Goal: Information Seeking & Learning: Find specific fact

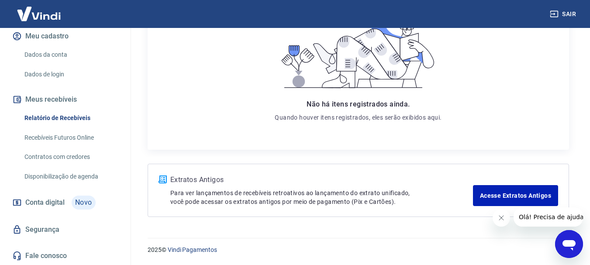
scroll to position [110, 0]
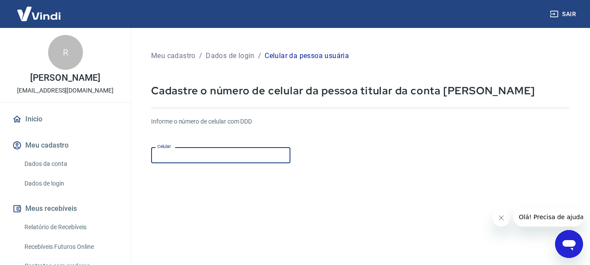
click at [253, 153] on input "Celular" at bounding box center [220, 155] width 139 height 16
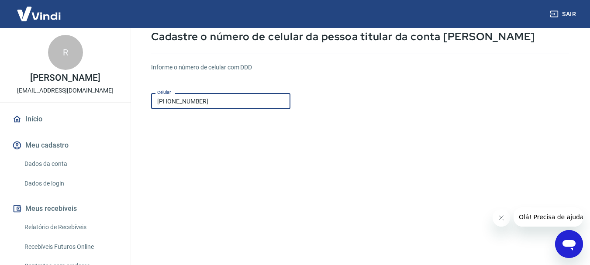
scroll to position [149, 0]
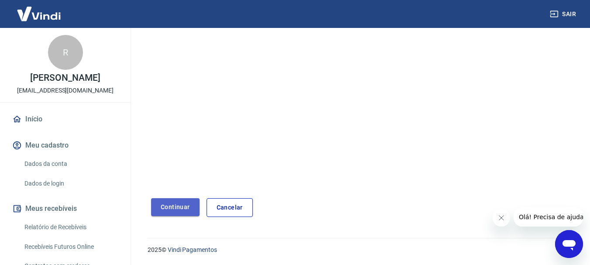
click at [178, 208] on button "Continuar" at bounding box center [175, 207] width 48 height 18
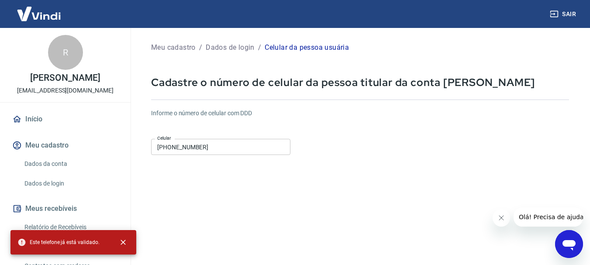
scroll to position [0, 0]
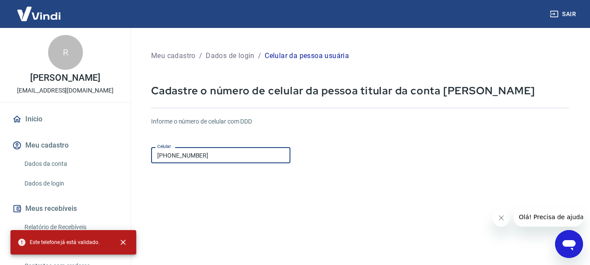
click at [234, 154] on input "[PHONE_NUMBER]" at bounding box center [220, 155] width 139 height 16
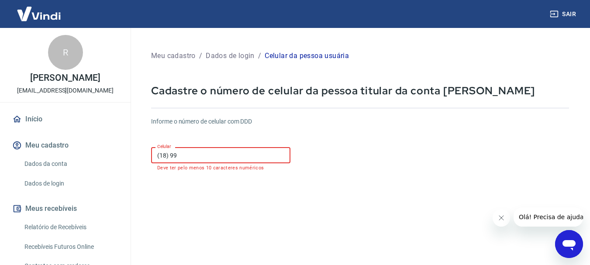
type input "[PHONE_NUMBER]"
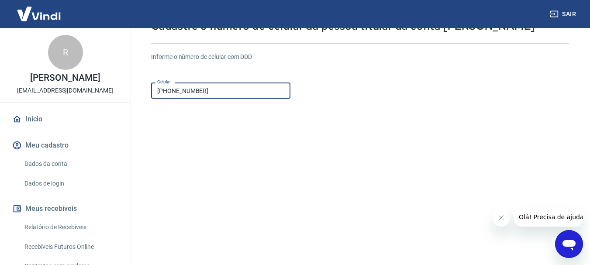
scroll to position [149, 0]
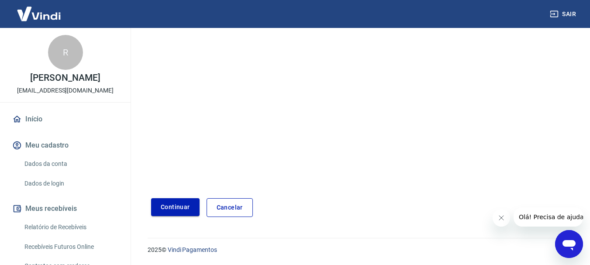
click at [172, 207] on button "Continuar" at bounding box center [175, 207] width 48 height 18
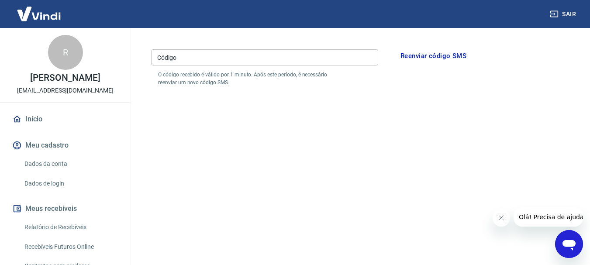
scroll to position [17, 0]
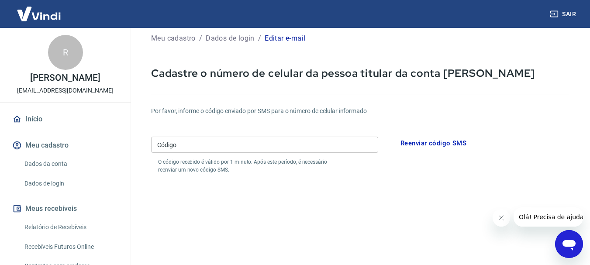
click at [193, 144] on input "Código" at bounding box center [264, 145] width 227 height 16
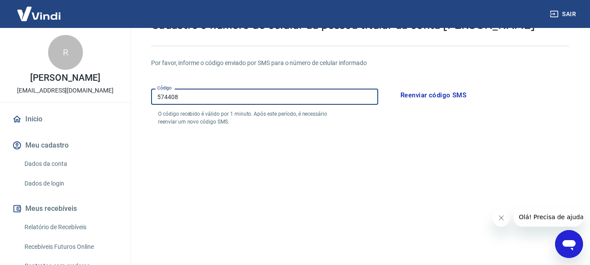
scroll to position [149, 0]
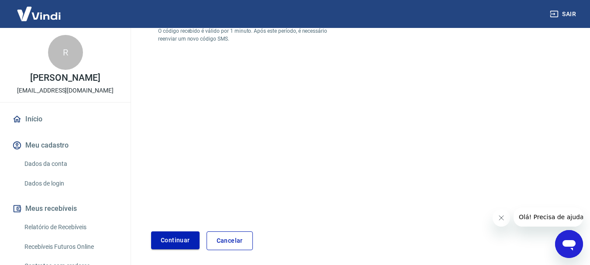
type input "574408"
click at [168, 240] on button "Continuar" at bounding box center [175, 241] width 48 height 18
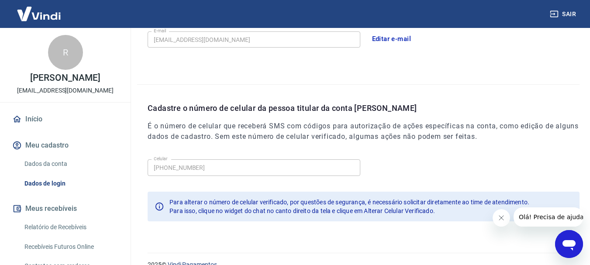
scroll to position [294, 0]
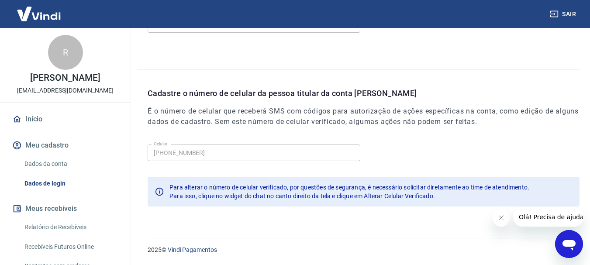
click at [570, 242] on icon "Abrir janela de mensagens" at bounding box center [569, 245] width 13 height 10
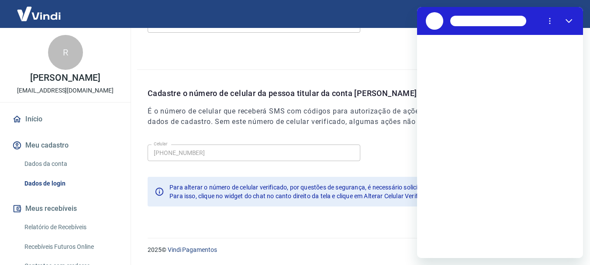
scroll to position [0, 0]
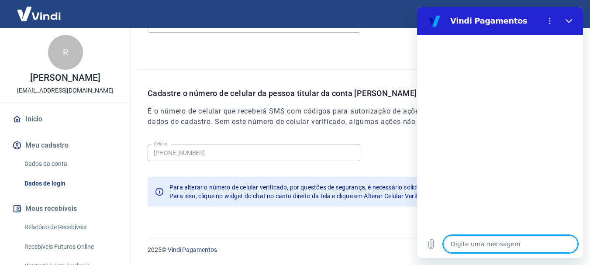
type textarea "B"
type textarea "x"
type textarea "Bo"
type textarea "x"
type textarea "Boa"
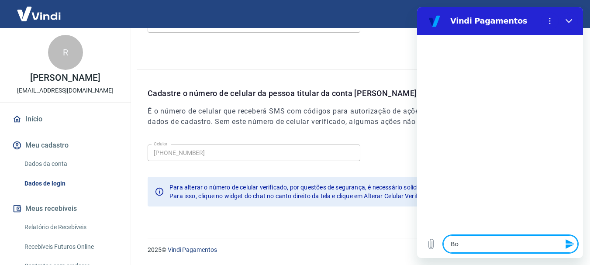
type textarea "x"
type textarea "Boa"
type textarea "x"
type textarea "Boa t"
type textarea "x"
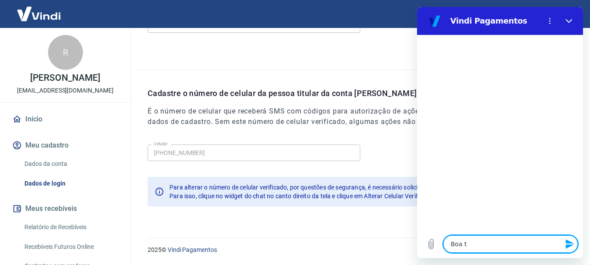
type textarea "Boa ta"
type textarea "x"
type textarea "Boa tar"
type textarea "x"
type textarea "Boa tard"
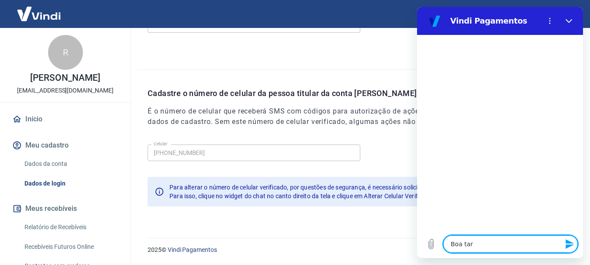
type textarea "x"
type textarea "Boa tarde"
type textarea "x"
type textarea "Boa tard"
type textarea "x"
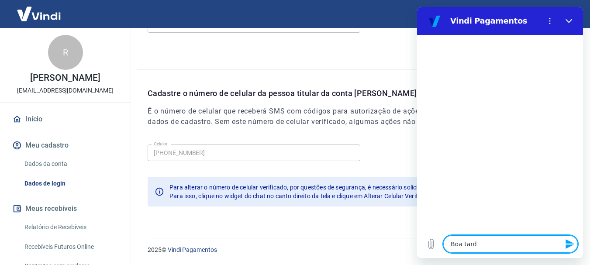
type textarea "Boa tar"
type textarea "x"
type textarea "Boa ta"
type textarea "x"
type textarea "Boa t"
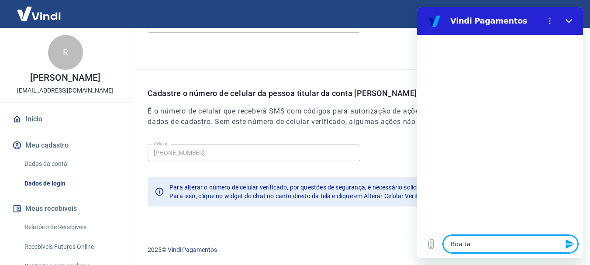
type textarea "x"
type textarea "Boa"
type textarea "x"
type textarea "Boa"
type textarea "x"
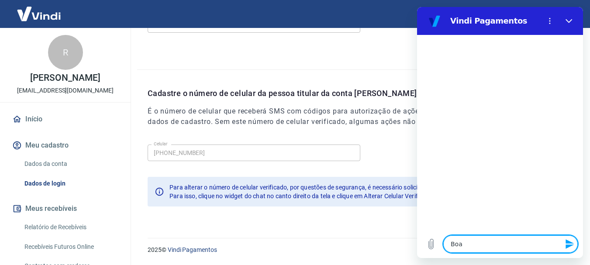
type textarea "Bo"
type textarea "x"
type textarea "B"
type textarea "x"
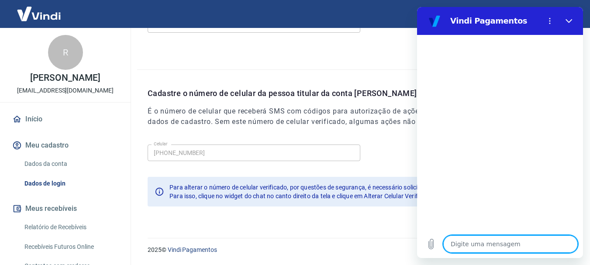
type textarea "P"
type textarea "x"
type textarea "Pr"
type textarea "x"
type textarea "Pre"
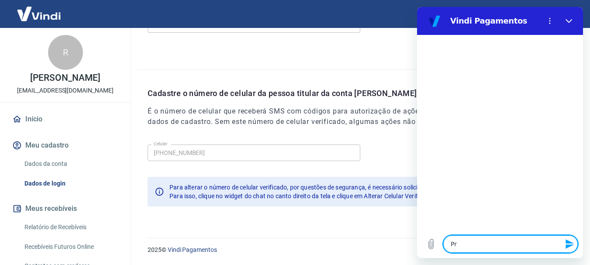
type textarea "x"
type textarea "Prec"
type textarea "x"
type textarea "Preci"
type textarea "x"
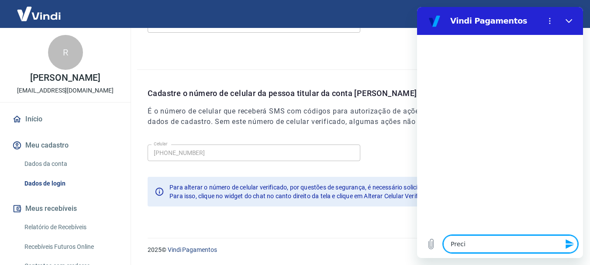
type textarea "Precis"
type textarea "x"
type textarea "Preciso"
type textarea "x"
type textarea "Preciso"
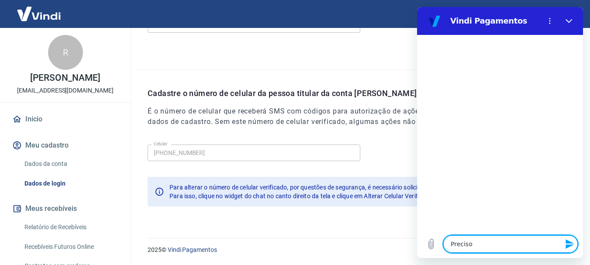
type textarea "x"
type textarea "Preciso s"
type textarea "x"
type textarea "Preciso sa"
type textarea "x"
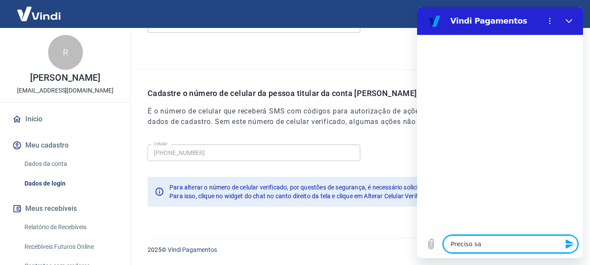
type textarea "Preciso sab"
type textarea "x"
type textarea "Preciso sabe"
type textarea "x"
type textarea "Preciso saber"
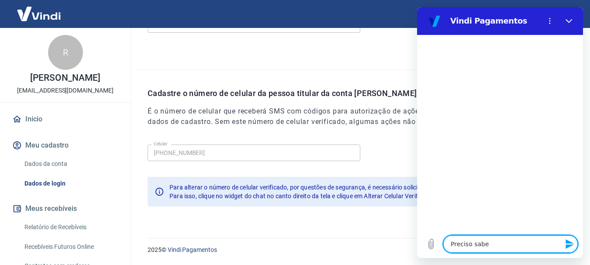
type textarea "x"
type textarea "Preciso saber"
type textarea "x"
type textarea "Preciso saber a"
type textarea "x"
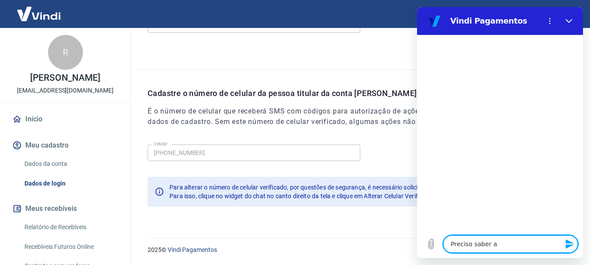
type textarea "Preciso saber as"
type textarea "x"
type textarea "Preciso saber as"
type textarea "x"
type textarea "Preciso saber as t"
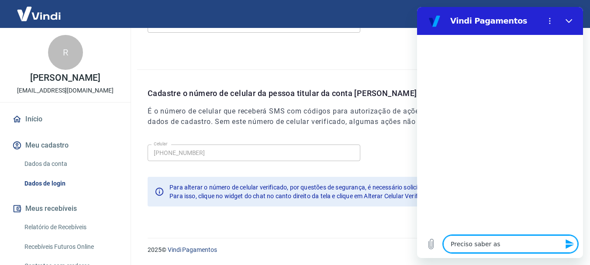
type textarea "x"
type textarea "Preciso saber as ta"
type textarea "x"
type textarea "Preciso saber as tax"
type textarea "x"
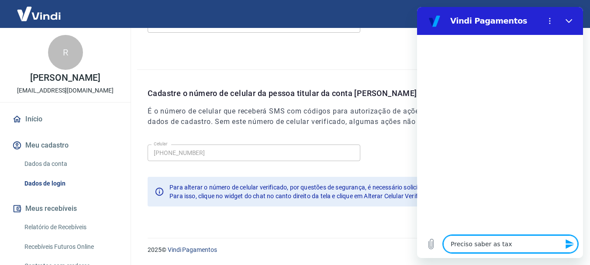
type textarea "Preciso saber as taxa"
type textarea "x"
type textarea "Preciso saber as taxas"
type textarea "x"
type textarea "Preciso saber as taxas"
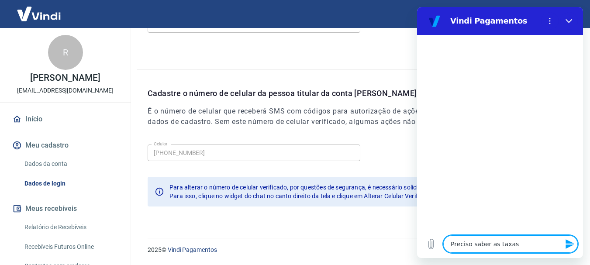
type textarea "x"
type textarea "Preciso saber as taxas c"
type textarea "x"
type textarea "Preciso saber as taxas co"
type textarea "x"
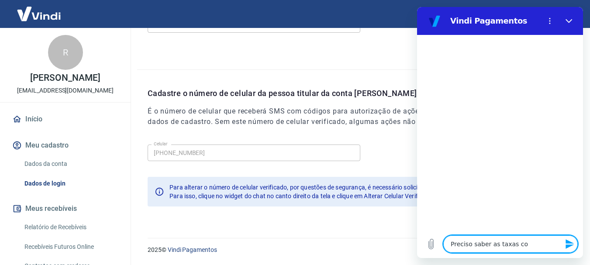
type textarea "Preciso saber as taxas cob"
type textarea "x"
type textarea "Preciso saber as taxas cobr"
type textarea "x"
type textarea "Preciso saber as taxas cobra"
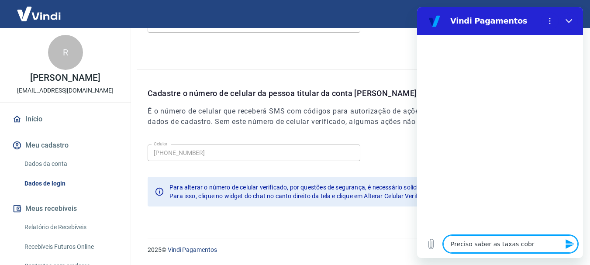
type textarea "x"
type textarea "Preciso saber as taxas cobrad"
type textarea "x"
type textarea "Preciso saber as taxas cobrada"
type textarea "x"
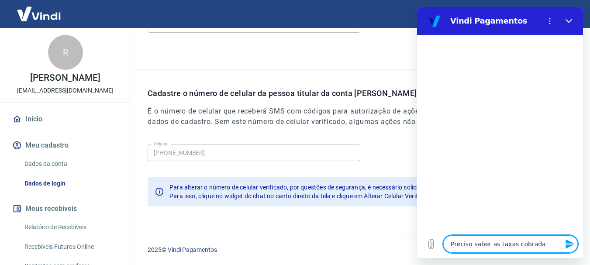
type textarea "Preciso saber as taxas cobradas"
type textarea "x"
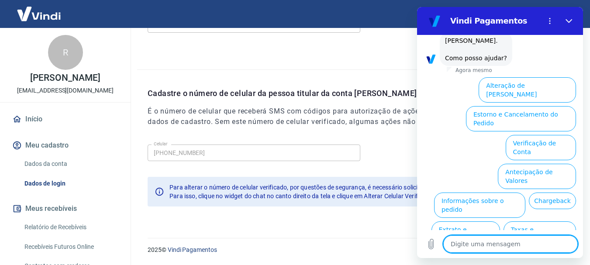
scroll to position [68, 0]
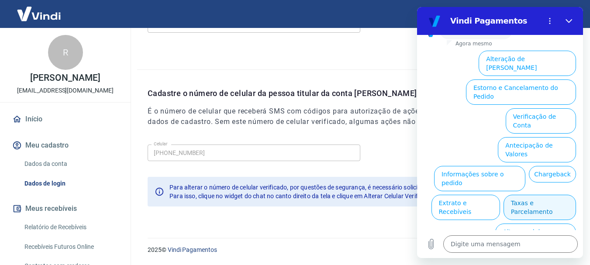
click at [546, 195] on button "Taxas e Parcelamento" at bounding box center [540, 207] width 73 height 25
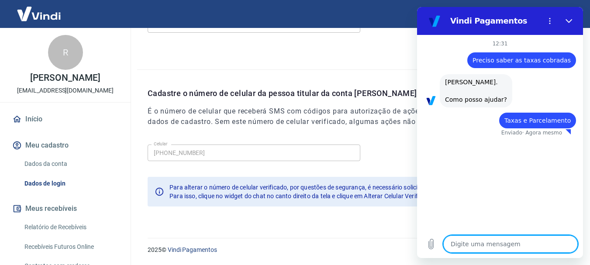
type textarea "x"
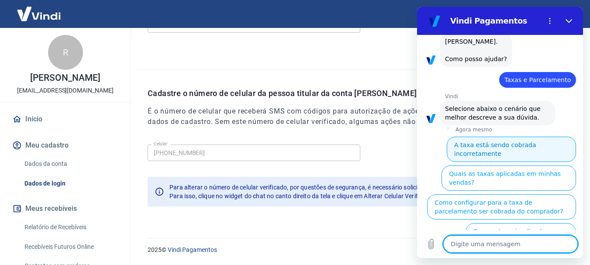
scroll to position [64, 0]
